Goal: Transaction & Acquisition: Purchase product/service

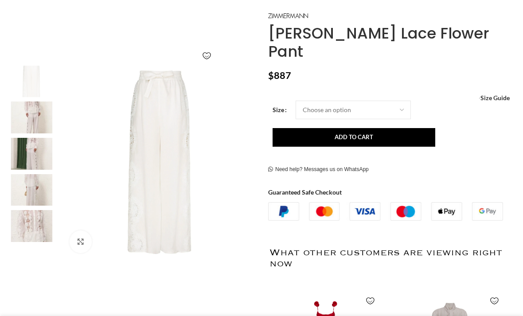
scroll to position [138, 0]
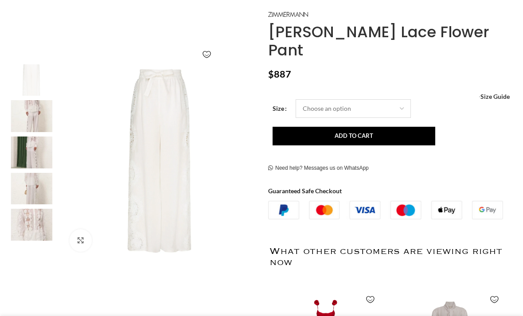
click at [400, 99] on select "Choose an option 6 UK 8 UK 10 UK 12 UK 14 UK 16 UK" at bounding box center [353, 108] width 115 height 19
click at [30, 151] on img at bounding box center [31, 153] width 54 height 32
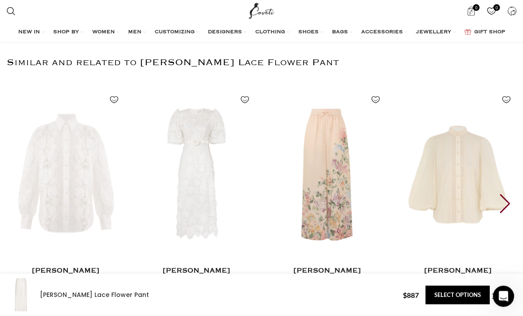
scroll to position [1414, 0]
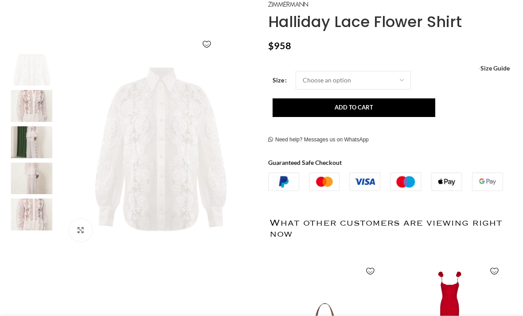
scroll to position [148, 0]
click at [379, 81] on select "Choose an option 6 UK 8 UK 10 UK 12 UK 14 UK 16 UK" at bounding box center [353, 80] width 115 height 19
click at [28, 181] on img at bounding box center [31, 179] width 54 height 32
click at [38, 222] on img at bounding box center [31, 215] width 54 height 32
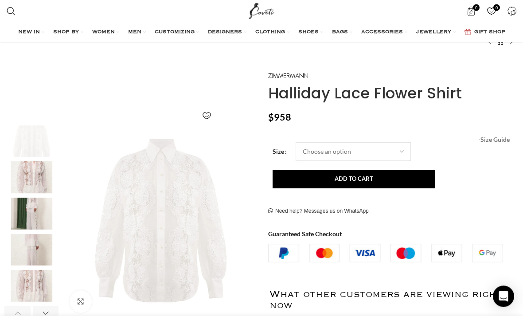
scroll to position [78, 0]
click at [494, 140] on span "Size Guide" at bounding box center [495, 140] width 29 height 0
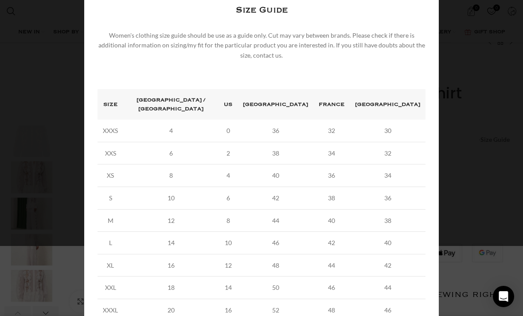
scroll to position [0, 266]
click at [480, 98] on div "× Women's clothing size guide Women Clothing Size Guide Women's clothing size g…" at bounding box center [262, 143] width 510 height 427
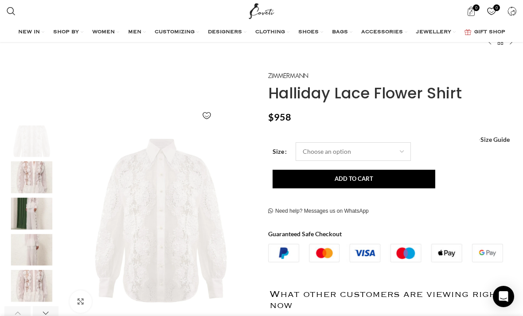
click at [393, 149] on select "Choose an option 6 UK 8 UK 10 UK 12 UK 14 UK 16 UK" at bounding box center [353, 151] width 115 height 19
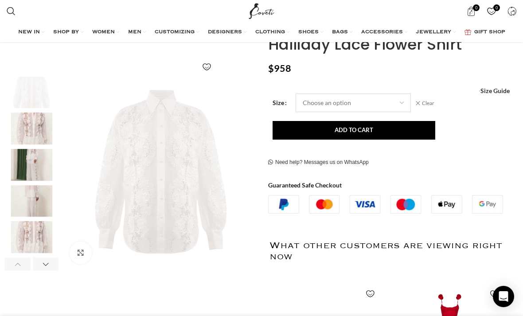
scroll to position [136, 0]
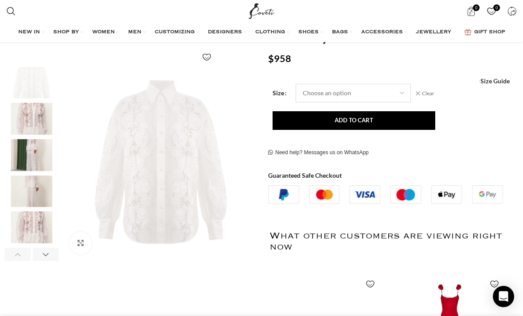
click at [400, 92] on select "Choose an option 6 UK 8 UK 10 UK 12 UK 14 UK 16 UK" at bounding box center [353, 93] width 115 height 19
select select "16-uk"
click at [498, 81] on span "Size Guide" at bounding box center [495, 81] width 29 height 0
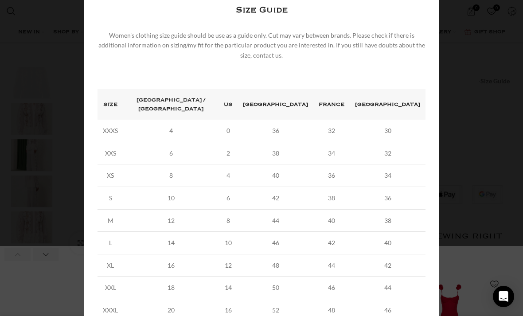
scroll to position [0, 444]
click at [471, 89] on div "× Women's clothing size guide Women Clothing Size Guide Women's clothing size g…" at bounding box center [262, 143] width 510 height 427
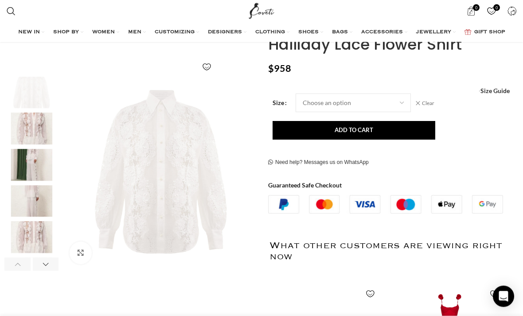
scroll to position [126, 0]
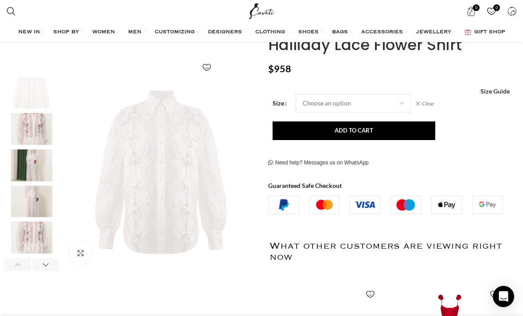
click at [28, 237] on img "5 / 8" at bounding box center [31, 238] width 54 height 32
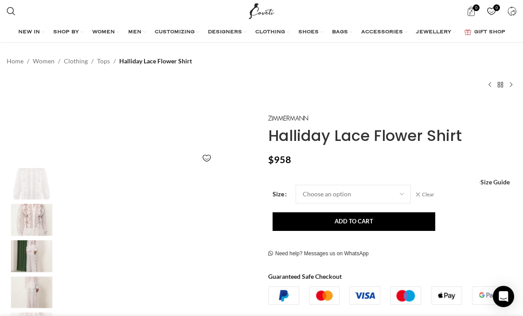
scroll to position [0, 0]
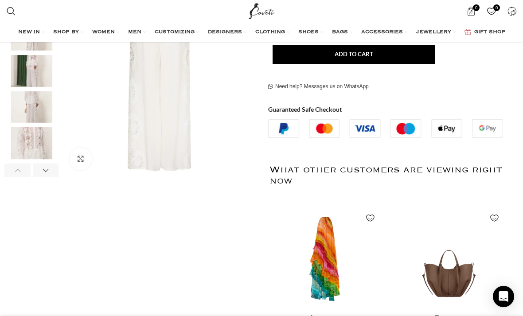
scroll to position [213, 0]
